Goal: Task Accomplishment & Management: Understand process/instructions

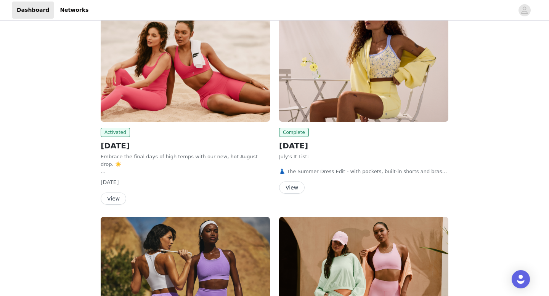
click at [112, 196] on button "View" at bounding box center [114, 199] width 26 height 12
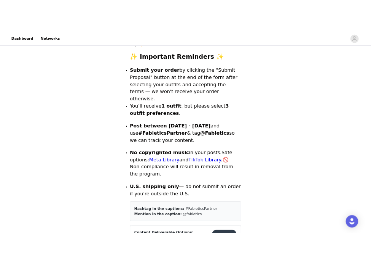
scroll to position [193, 0]
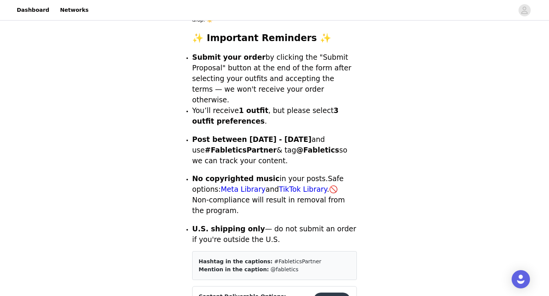
drag, startPoint x: 184, startPoint y: 129, endPoint x: 315, endPoint y: 127, distance: 130.7
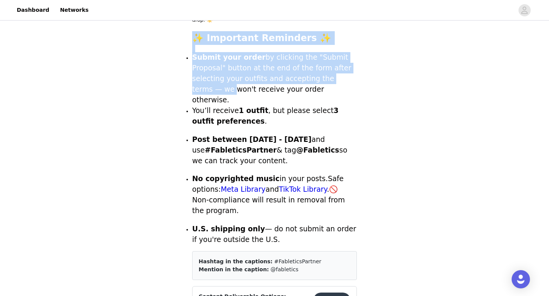
drag, startPoint x: 179, startPoint y: 32, endPoint x: 354, endPoint y: 73, distance: 179.2
click at [351, 73] on span "Submit your order by clicking the "Submit Proposal" button at the end of the fo…" at bounding box center [271, 78] width 159 height 51
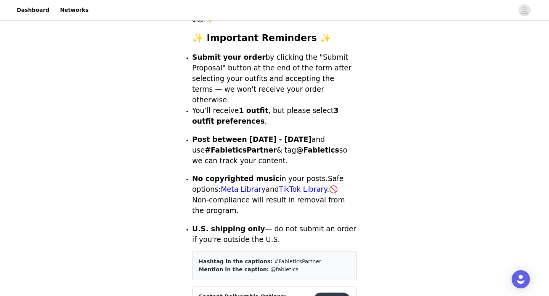
click at [301, 33] on strong "✨ Important Reminders ✨" at bounding box center [261, 38] width 139 height 11
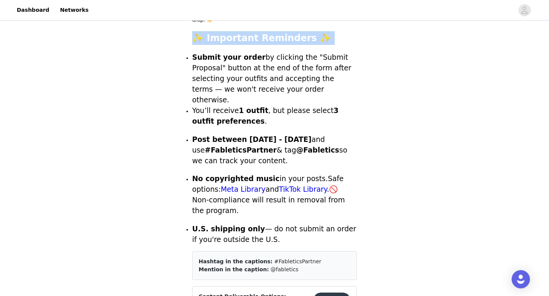
click at [301, 33] on strong "✨ Important Reminders ✨" at bounding box center [261, 38] width 139 height 11
drag, startPoint x: 249, startPoint y: 32, endPoint x: 204, endPoint y: 30, distance: 45.0
click at [204, 33] on strong "✨ Important Reminders ✨" at bounding box center [261, 38] width 139 height 11
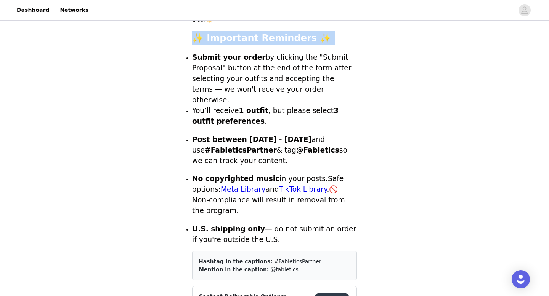
click at [204, 33] on strong "✨ Important Reminders ✨" at bounding box center [261, 38] width 139 height 11
drag, startPoint x: 205, startPoint y: 31, endPoint x: 194, endPoint y: 31, distance: 10.7
click at [194, 33] on strong "✨ Important Reminders ✨" at bounding box center [261, 38] width 139 height 11
drag, startPoint x: 201, startPoint y: 33, endPoint x: 189, endPoint y: 37, distance: 12.0
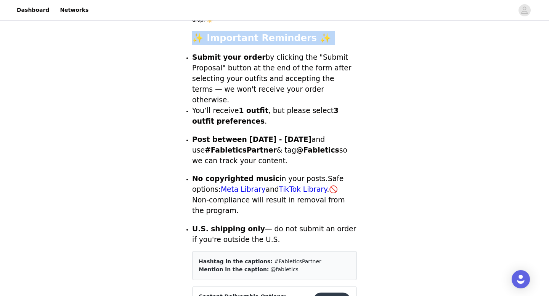
click at [194, 37] on p "✨ Important Reminders ✨" at bounding box center [274, 38] width 165 height 14
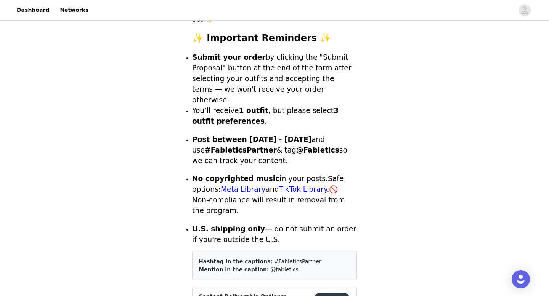
click at [214, 33] on strong "✨ Important Reminders ✨" at bounding box center [261, 38] width 139 height 11
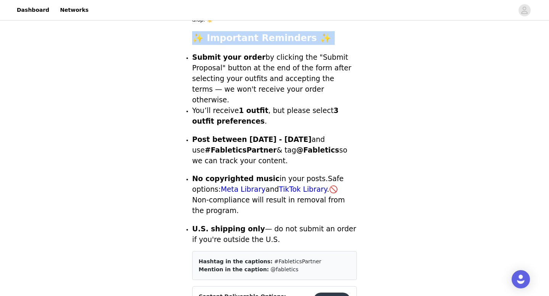
click at [214, 33] on strong "✨ Important Reminders ✨" at bounding box center [261, 38] width 139 height 11
drag, startPoint x: 214, startPoint y: 30, endPoint x: 214, endPoint y: 42, distance: 12.2
click at [214, 42] on div "Embrace the final days of high temps with our new, hot August drop. ☀️ ✨ Import…" at bounding box center [274, 127] width 165 height 237
click at [214, 45] on p at bounding box center [274, 49] width 165 height 8
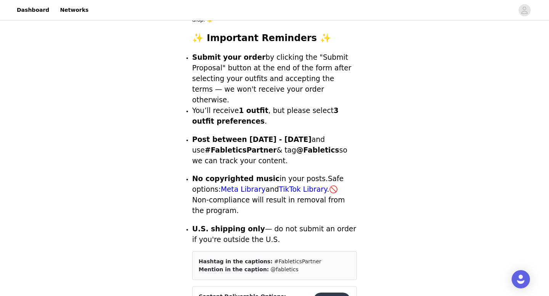
click at [227, 37] on p "✨ Important Reminders ✨" at bounding box center [274, 38] width 165 height 14
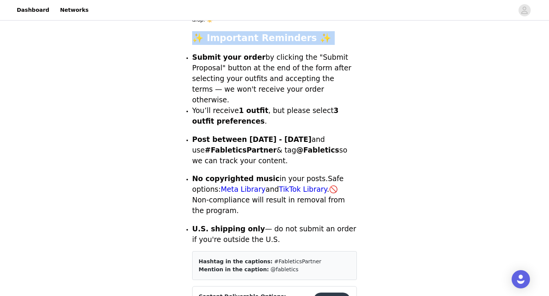
click at [227, 37] on p "✨ Important Reminders ✨" at bounding box center [274, 38] width 165 height 14
drag, startPoint x: 235, startPoint y: 32, endPoint x: 207, endPoint y: 31, distance: 27.4
click at [207, 33] on strong "✨ Important Reminders ✨" at bounding box center [261, 38] width 139 height 11
drag, startPoint x: 207, startPoint y: 31, endPoint x: 197, endPoint y: 33, distance: 10.2
click at [197, 33] on strong "✨ Important Reminders ✨" at bounding box center [261, 38] width 139 height 11
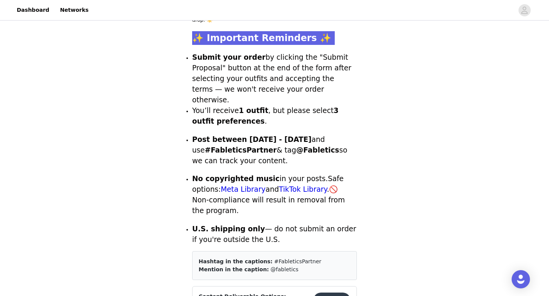
drag, startPoint x: 197, startPoint y: 33, endPoint x: 171, endPoint y: 8, distance: 36.6
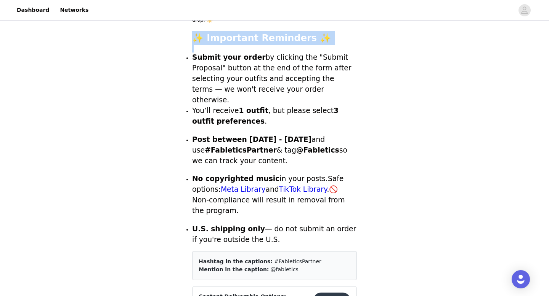
drag, startPoint x: 251, startPoint y: 34, endPoint x: 232, endPoint y: 35, distance: 19.9
click at [232, 36] on p "✨ Important Reminders ✨" at bounding box center [274, 38] width 165 height 14
drag, startPoint x: 232, startPoint y: 35, endPoint x: 220, endPoint y: 33, distance: 11.5
click at [220, 33] on strong "✨ Important Reminders ✨" at bounding box center [261, 38] width 139 height 11
drag, startPoint x: 220, startPoint y: 33, endPoint x: 217, endPoint y: 43, distance: 10.4
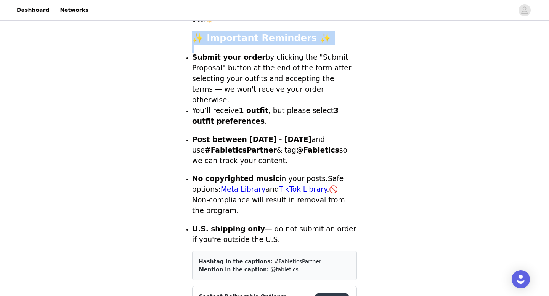
click at [217, 43] on div "Embrace the final days of high temps with our new, hot August drop. ☀️ ✨ Import…" at bounding box center [274, 127] width 165 height 237
drag, startPoint x: 217, startPoint y: 33, endPoint x: 187, endPoint y: 33, distance: 30.5
drag, startPoint x: 218, startPoint y: 27, endPoint x: 185, endPoint y: 27, distance: 33.1
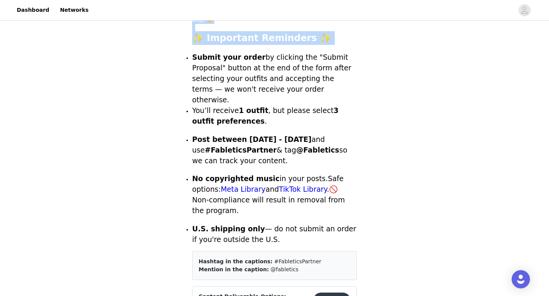
drag, startPoint x: 219, startPoint y: 28, endPoint x: 211, endPoint y: 13, distance: 16.7
drag, startPoint x: 222, startPoint y: 29, endPoint x: 215, endPoint y: 41, distance: 13.1
click at [215, 41] on div "Embrace the final days of high temps with our new, hot August drop. ☀️ ✨ Import…" at bounding box center [274, 127] width 165 height 237
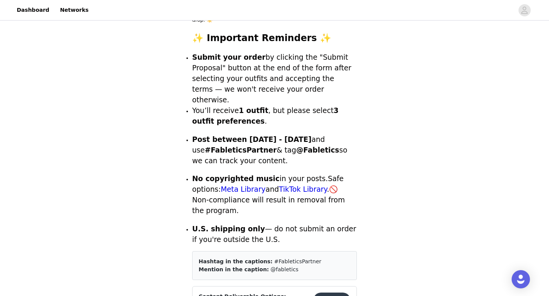
click at [195, 33] on strong "✨ Important Reminders ✨" at bounding box center [261, 38] width 139 height 11
click at [229, 33] on strong "✨ Important Reminders ✨" at bounding box center [261, 38] width 139 height 11
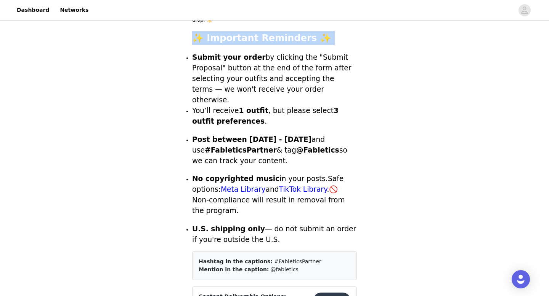
click at [229, 33] on strong "✨ Important Reminders ✨" at bounding box center [261, 38] width 139 height 11
drag, startPoint x: 223, startPoint y: 36, endPoint x: 172, endPoint y: 42, distance: 51.4
drag, startPoint x: 206, startPoint y: 34, endPoint x: 166, endPoint y: 34, distance: 40.0
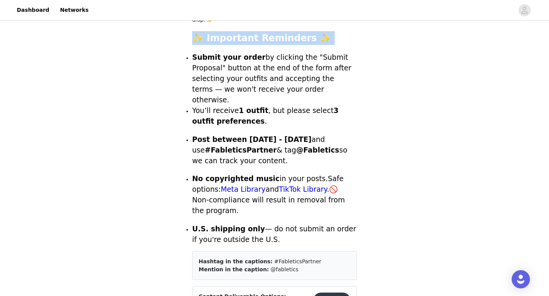
drag, startPoint x: 214, startPoint y: 28, endPoint x: 149, endPoint y: 28, distance: 65.1
drag, startPoint x: 218, startPoint y: 29, endPoint x: 114, endPoint y: 29, distance: 104.0
drag, startPoint x: 213, startPoint y: 31, endPoint x: 194, endPoint y: 36, distance: 19.0
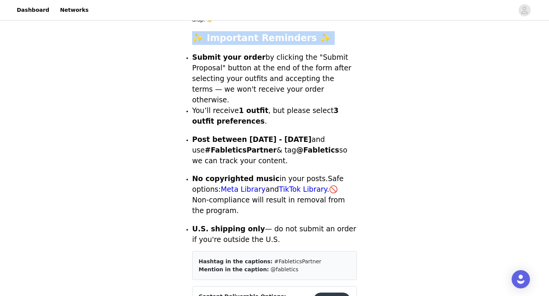
click at [194, 36] on p "✨ Important Reminders ✨" at bounding box center [274, 38] width 165 height 14
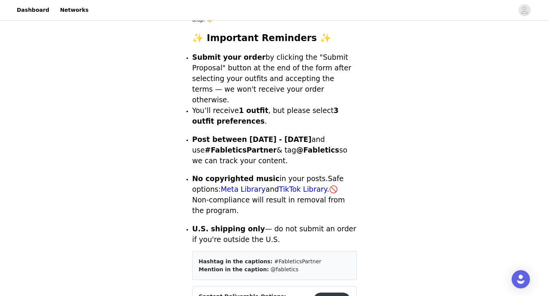
click at [200, 33] on strong "✨ Important Reminders ✨" at bounding box center [261, 38] width 139 height 11
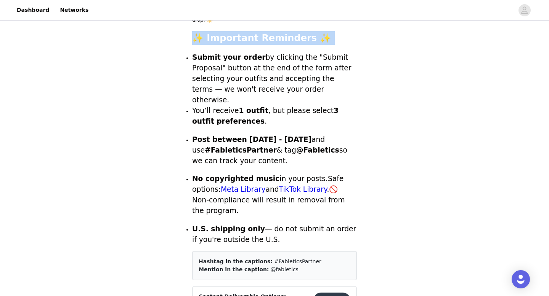
click at [200, 33] on strong "✨ Important Reminders ✨" at bounding box center [261, 38] width 139 height 11
drag, startPoint x: 200, startPoint y: 29, endPoint x: 133, endPoint y: 27, distance: 66.7
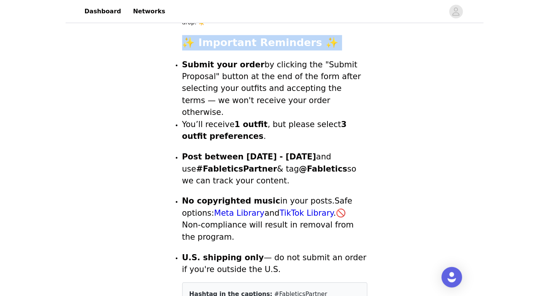
scroll to position [126, 0]
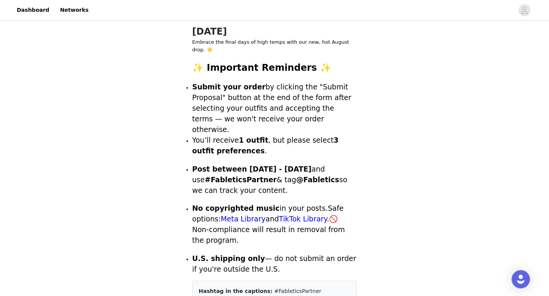
scroll to position [164, 0]
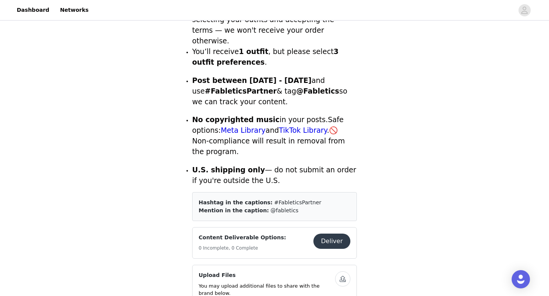
drag, startPoint x: 168, startPoint y: 28, endPoint x: 390, endPoint y: 205, distance: 283.6
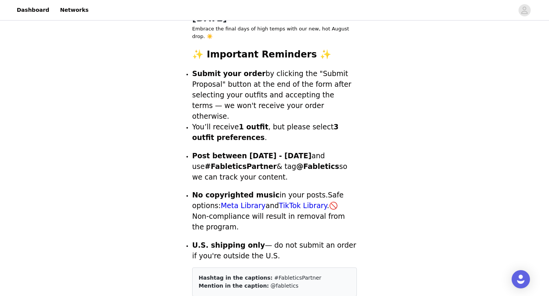
scroll to position [167, 0]
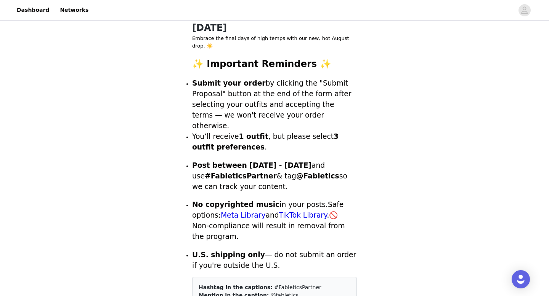
drag, startPoint x: 180, startPoint y: 30, endPoint x: 229, endPoint y: 79, distance: 69.5
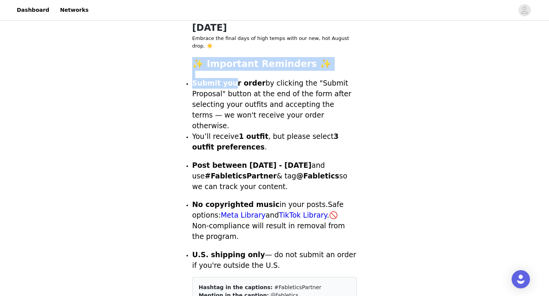
drag, startPoint x: 229, startPoint y: 79, endPoint x: 230, endPoint y: 47, distance: 32.0
click at [230, 47] on div "Embrace the final days of high temps with our new, hot August drop. ☀️ ✨ Import…" at bounding box center [274, 153] width 165 height 237
click at [230, 50] on p at bounding box center [274, 54] width 165 height 8
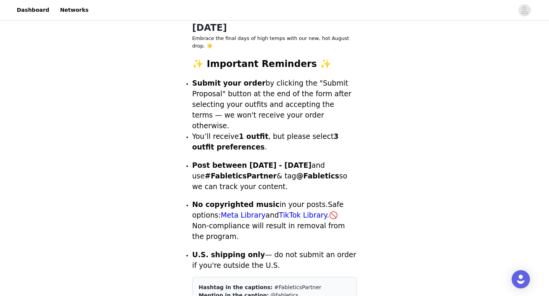
click at [229, 50] on p at bounding box center [274, 54] width 165 height 8
click at [196, 38] on p "Embrace the final days of high temps with our new, hot August drop. ☀️" at bounding box center [274, 42] width 165 height 15
drag, startPoint x: 178, startPoint y: 24, endPoint x: 305, endPoint y: 54, distance: 130.2
